Goal: Information Seeking & Learning: Learn about a topic

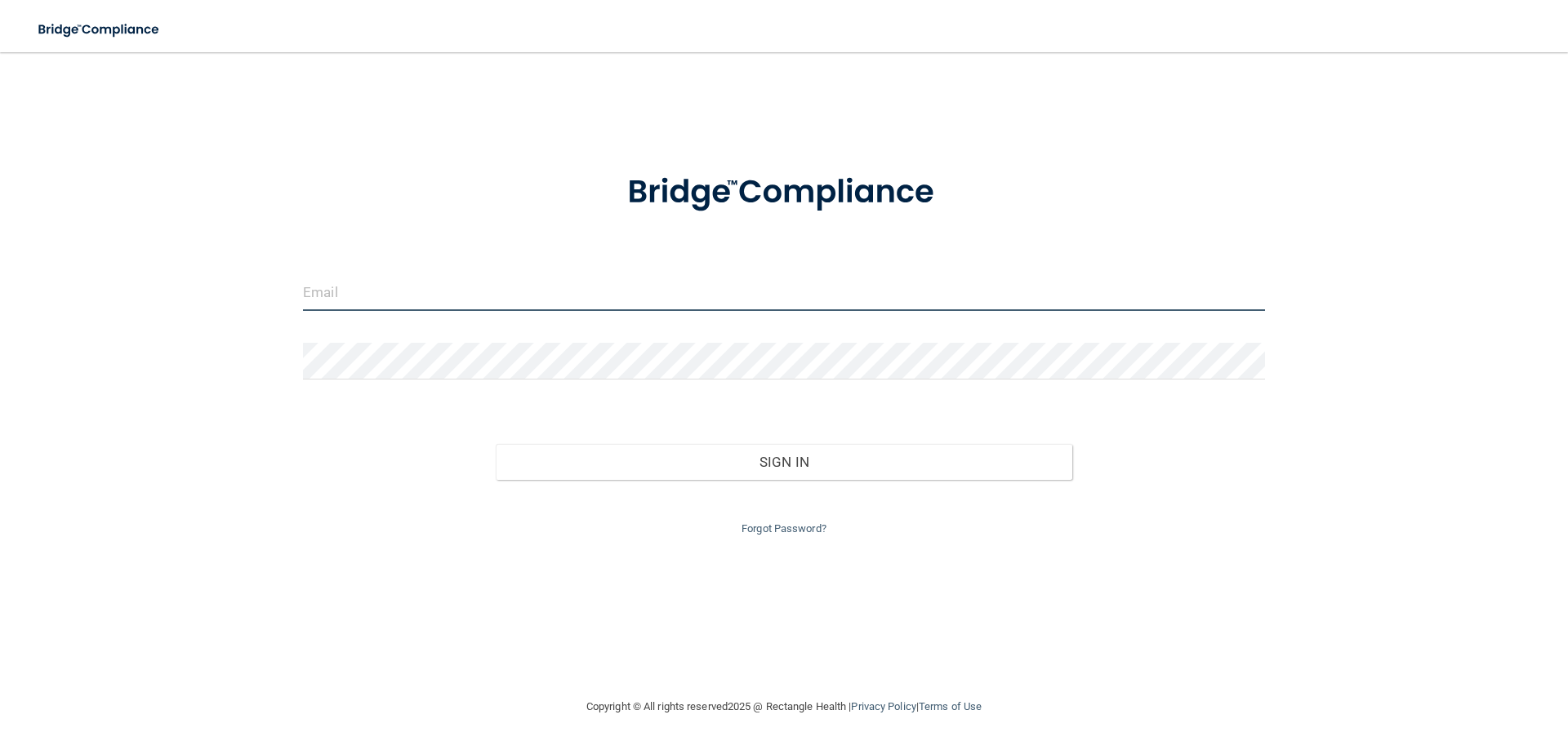
click at [504, 285] on input "email" at bounding box center [784, 292] width 962 height 37
type input "[EMAIL_ADDRESS][DOMAIN_NAME]"
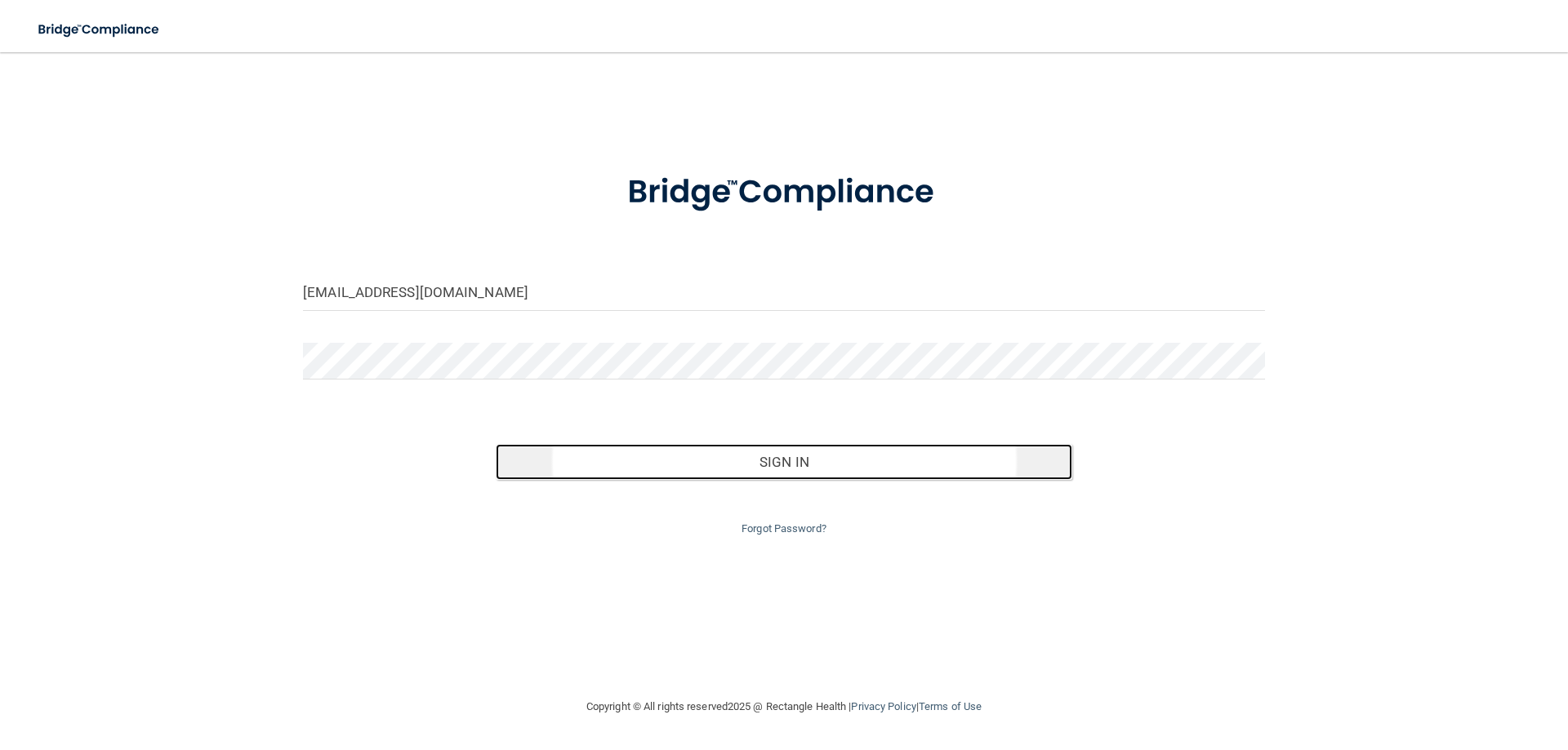
click at [805, 464] on button "Sign In" at bounding box center [784, 462] width 577 height 36
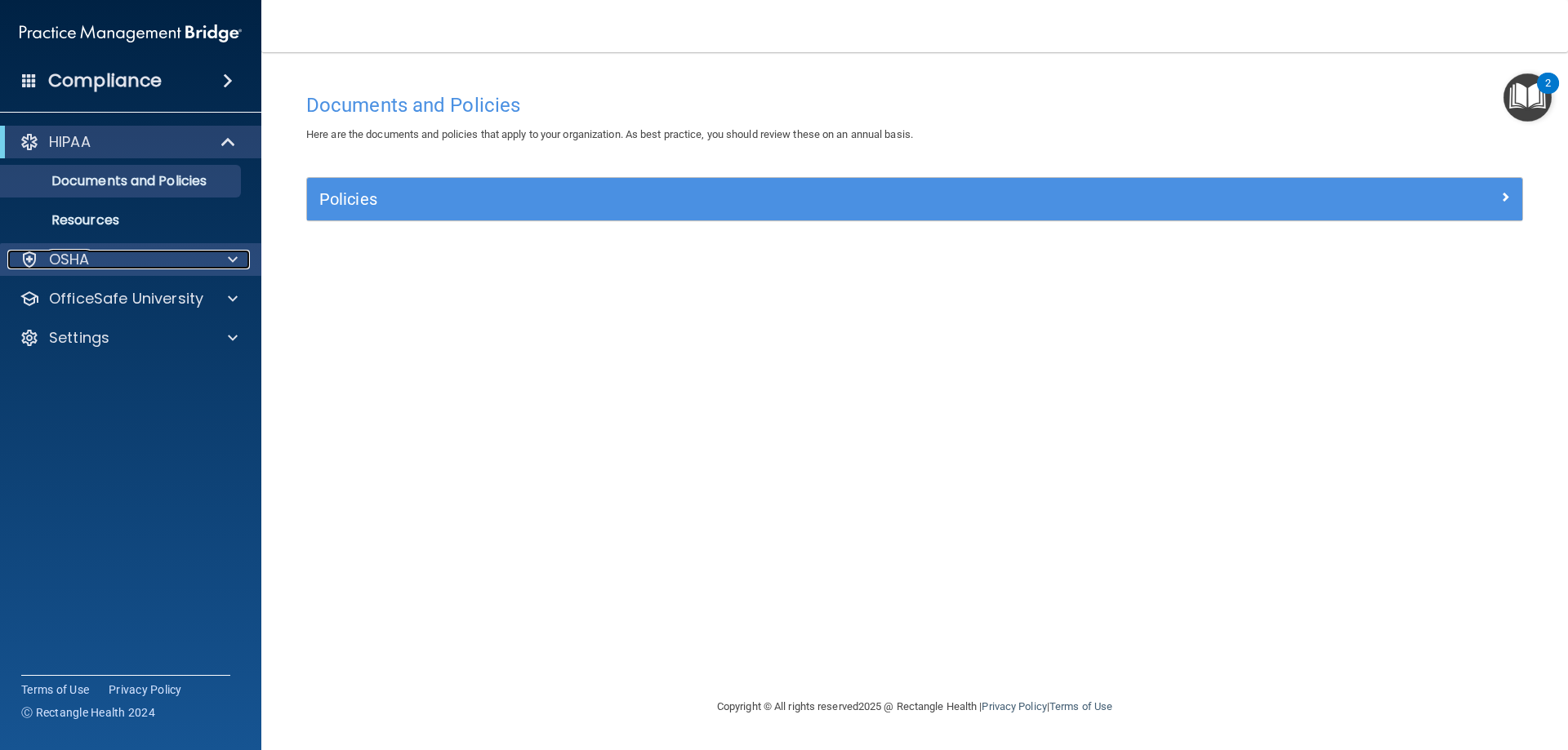
click at [225, 253] on div at bounding box center [230, 259] width 41 height 20
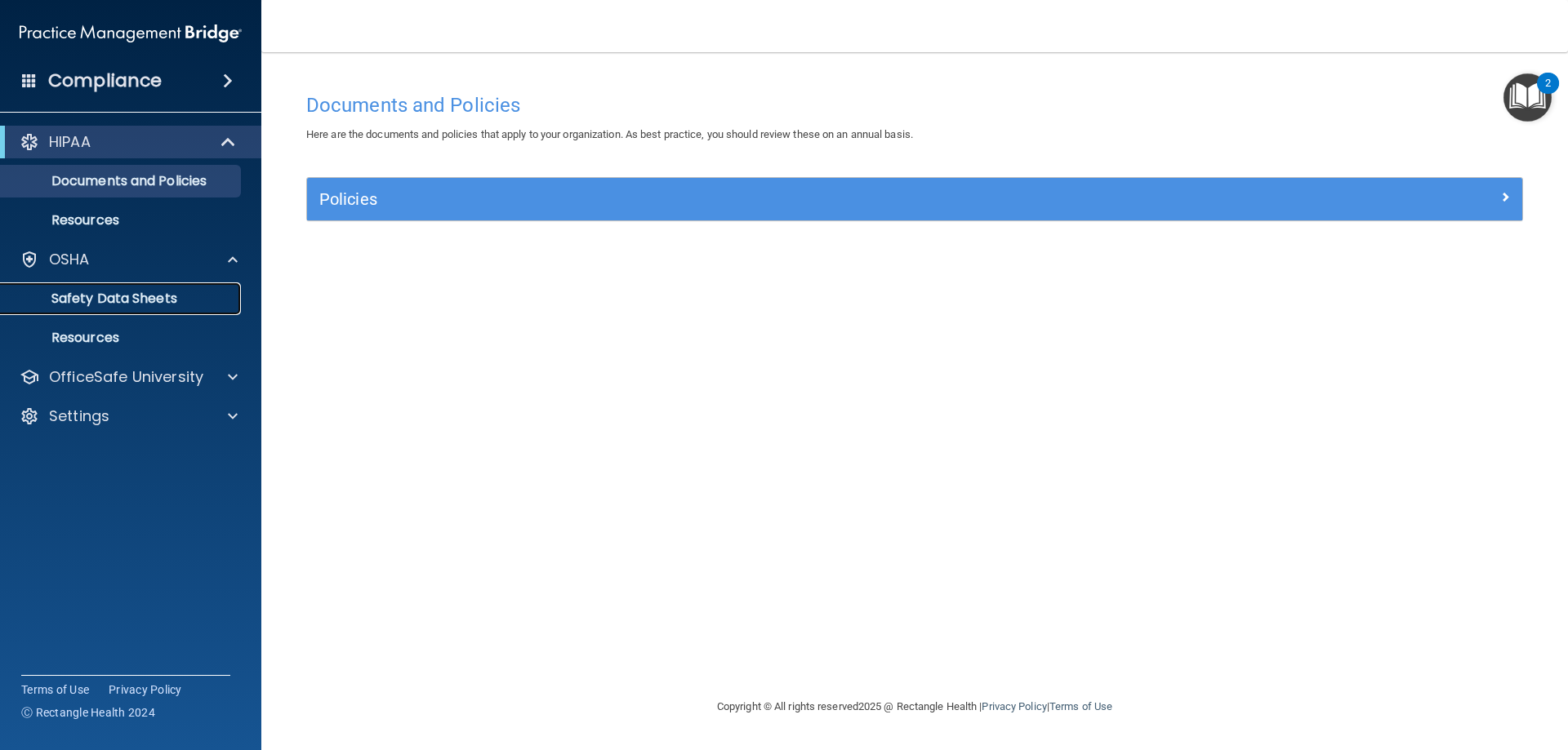
click at [191, 305] on p "Safety Data Sheets" at bounding box center [122, 298] width 223 height 16
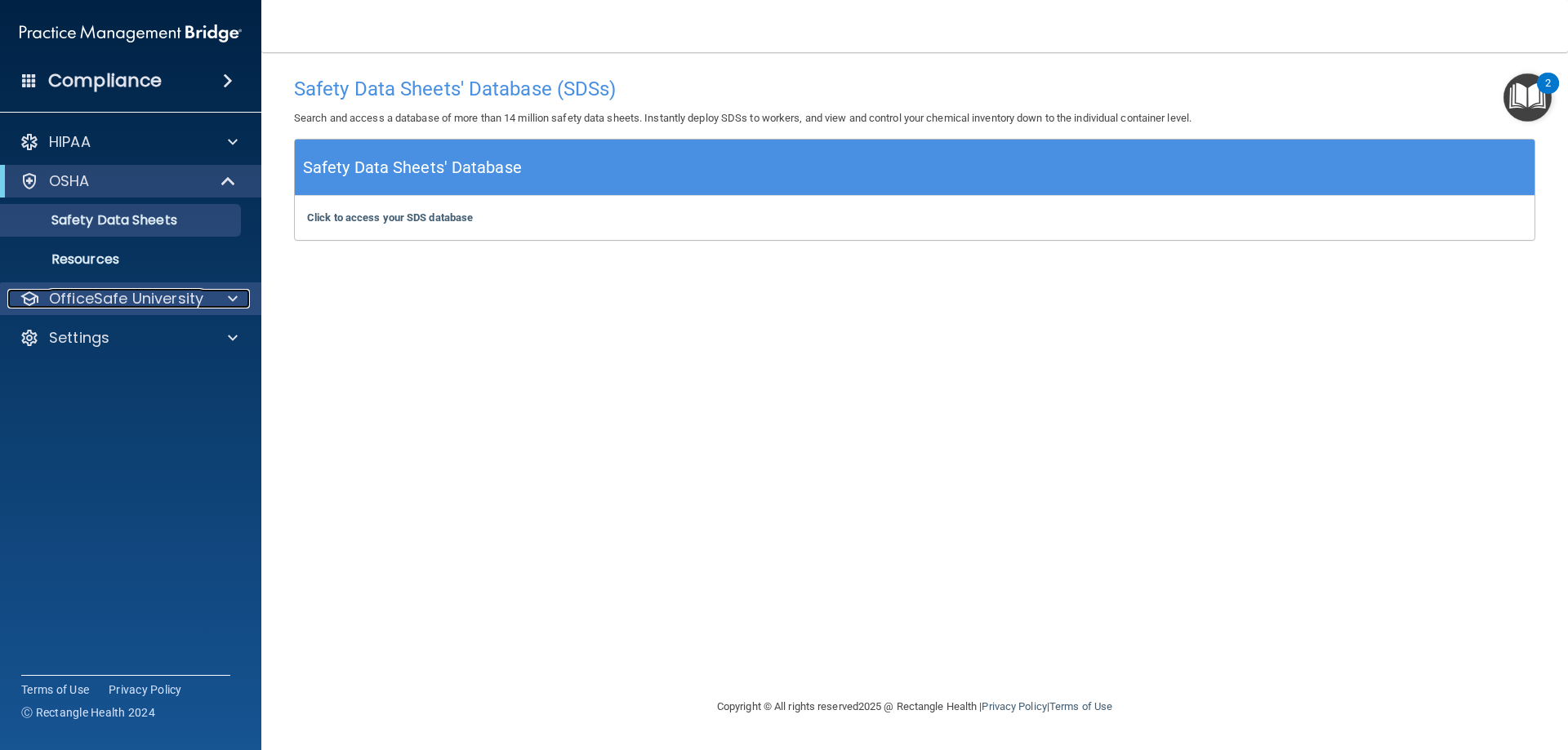
click at [190, 305] on p "OfficeSafe University" at bounding box center [126, 298] width 154 height 20
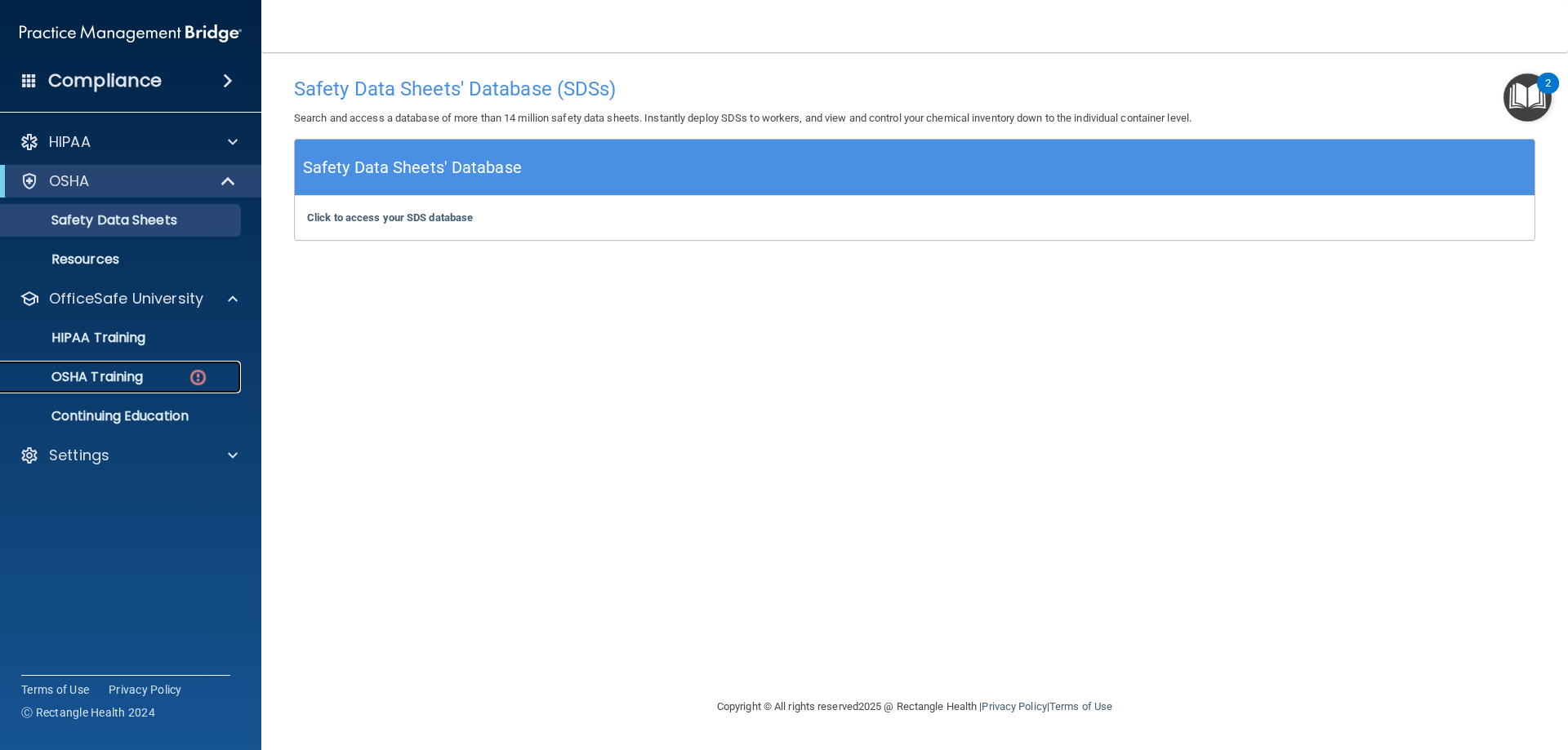
click at [166, 377] on div "OSHA Training" at bounding box center [122, 377] width 223 height 16
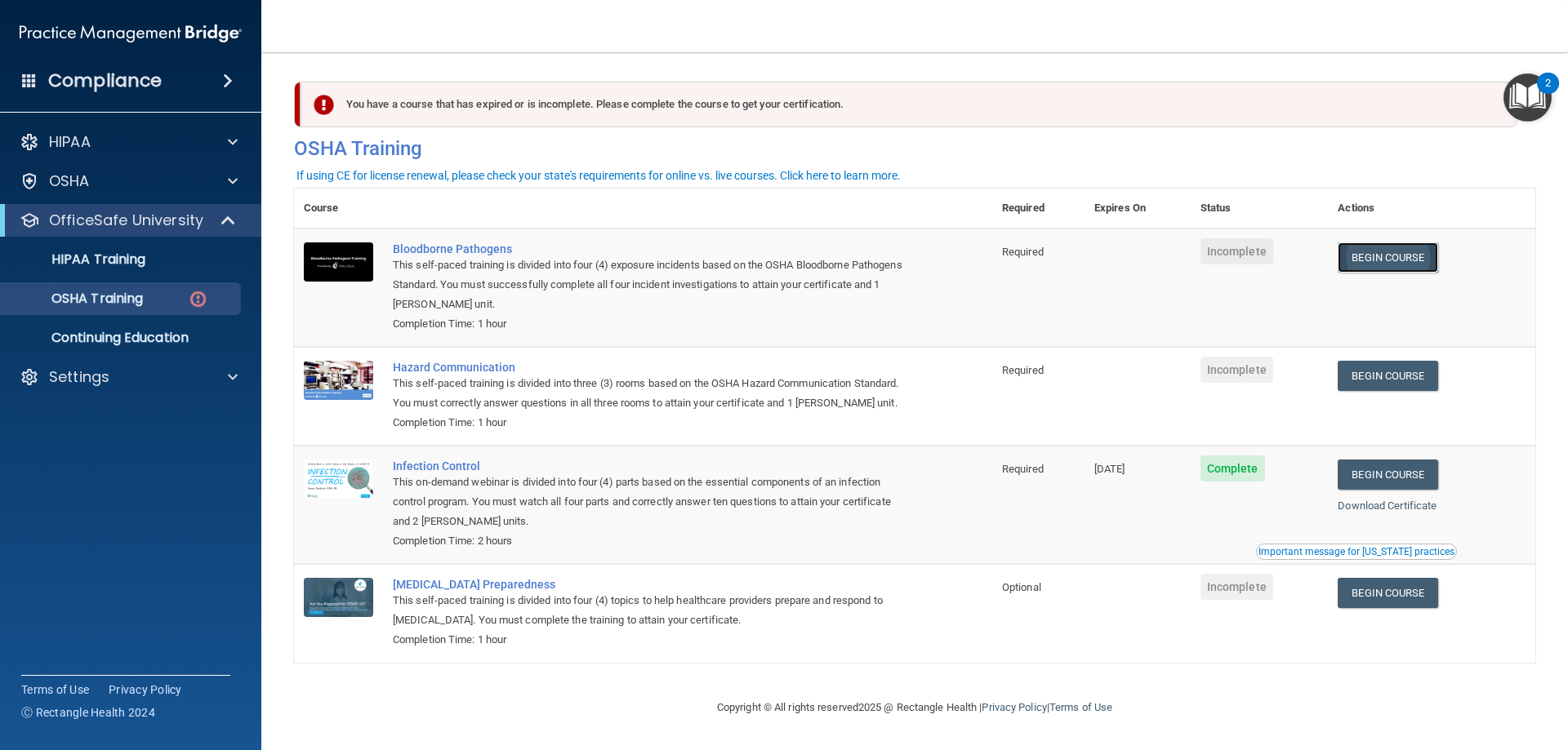
click at [1421, 257] on link "Begin Course" at bounding box center [1387, 257] width 100 height 30
